Goal: Information Seeking & Learning: Find specific fact

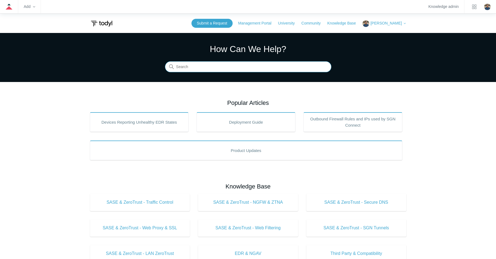
click at [186, 68] on input "Search" at bounding box center [248, 67] width 166 height 11
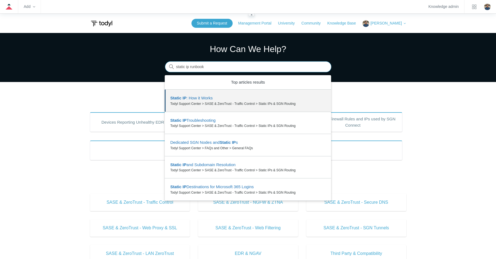
type input "static ip runbook"
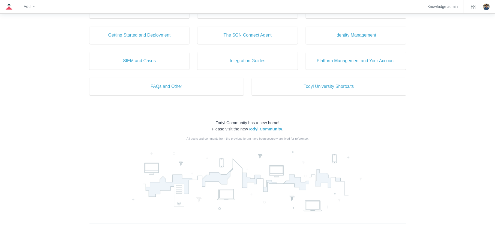
scroll to position [245, 0]
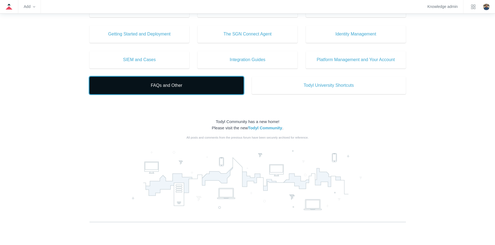
click at [179, 94] on link "FAQs and Other" at bounding box center [166, 85] width 154 height 17
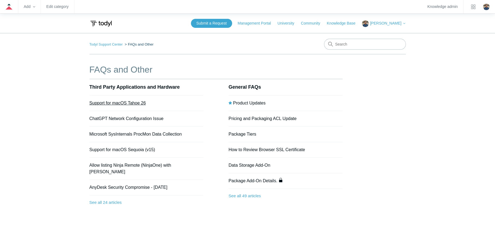
click at [115, 104] on link "Support for macOS Tahoe 26" at bounding box center [117, 103] width 56 height 5
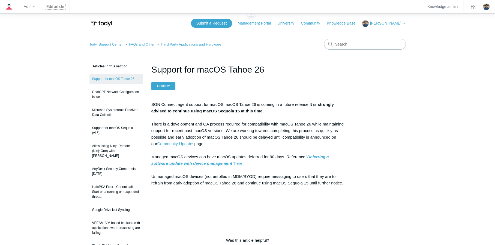
click at [53, 8] on link "Edit article" at bounding box center [55, 6] width 18 height 3
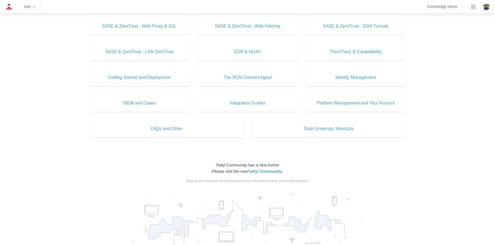
scroll to position [245, 0]
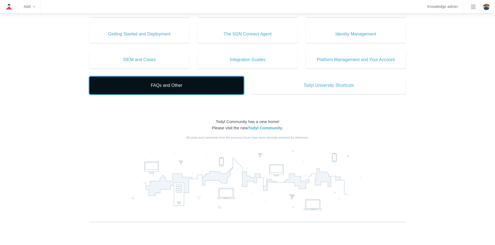
click at [168, 83] on span "FAQs and Other" at bounding box center [167, 85] width 138 height 7
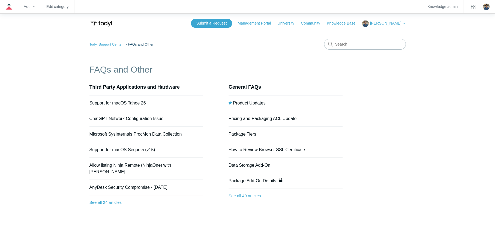
click at [131, 101] on link "Support for macOS Tahoe 26" at bounding box center [117, 103] width 56 height 5
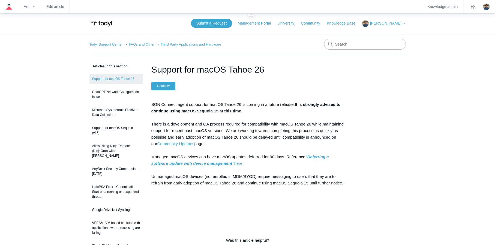
click at [34, 9] on zd-hc-dropdown "Add" at bounding box center [29, 6] width 11 height 13
click at [32, 7] on zd-hc-trigger "Add" at bounding box center [29, 6] width 11 height 3
click at [11, 7] on icon at bounding box center [8, 6] width 7 height 7
click at [27, 8] on zd-hc-trigger "Add" at bounding box center [29, 6] width 11 height 3
click at [444, 7] on link "Knowledge admin" at bounding box center [442, 6] width 30 height 3
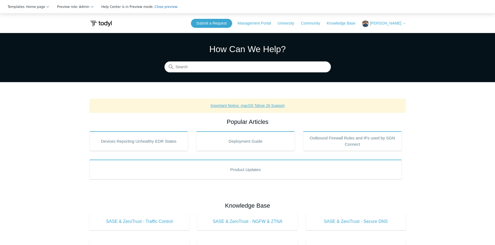
click at [262, 107] on link "Important Notice: macOS Tahoe 26 Support" at bounding box center [247, 105] width 74 height 4
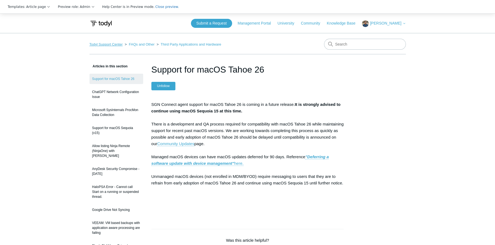
click at [98, 43] on link "Todyl Support Center" at bounding box center [105, 44] width 33 height 4
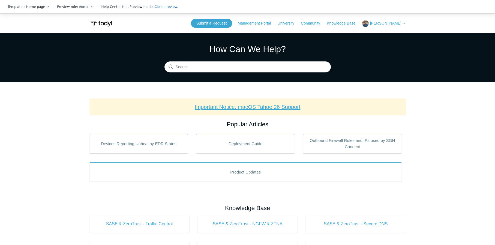
click at [254, 105] on link "Important Notice: macOS Tahoe 26 Support" at bounding box center [248, 107] width 106 height 6
click at [276, 105] on link "Important Notice: macOS Tahoe 26 Support" at bounding box center [248, 107] width 106 height 6
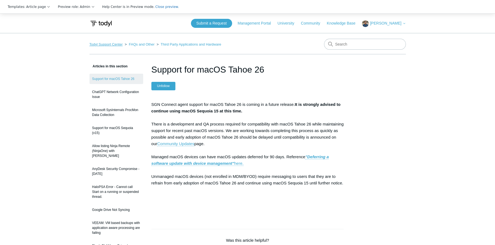
click at [101, 46] on link "Todyl Support Center" at bounding box center [105, 44] width 33 height 4
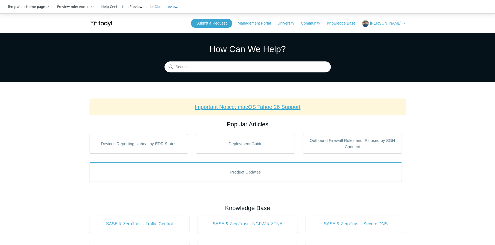
click at [248, 108] on link "Important Notice: macOS Tahoe 26 Support" at bounding box center [248, 107] width 106 height 6
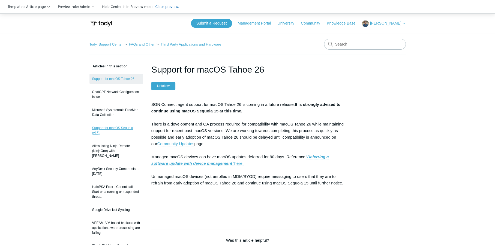
click at [113, 128] on link "Support for macOS Sequoia (v15)" at bounding box center [116, 130] width 54 height 15
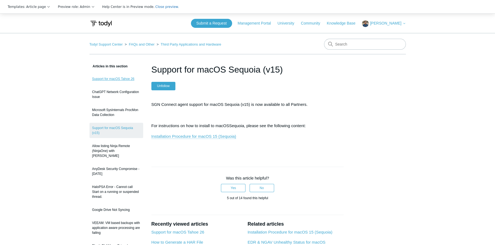
click at [116, 76] on link "Support for macOS Tahoe 26" at bounding box center [116, 79] width 54 height 10
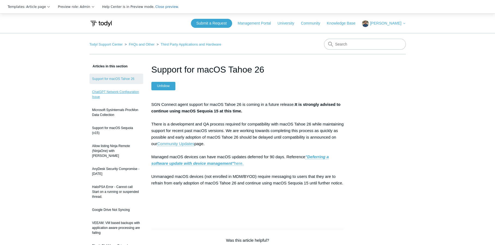
click at [114, 93] on link "ChatGPT Network Configuration Issue" at bounding box center [116, 94] width 54 height 15
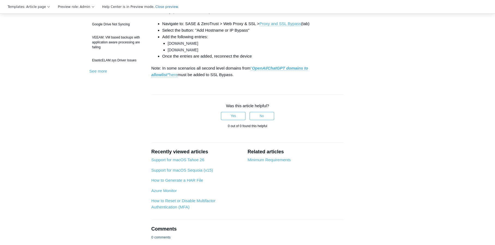
scroll to position [191, 0]
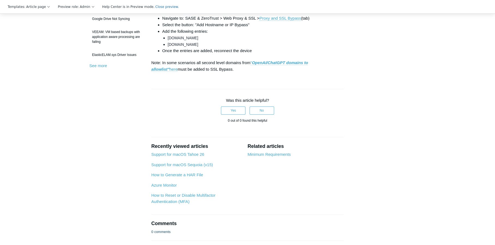
click at [294, 71] on em "OpenAI/ChatGPT domains to allowlist"" at bounding box center [229, 65] width 157 height 11
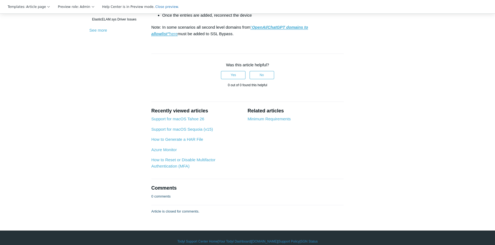
scroll to position [245, 0]
